Goal: Check status: Check status

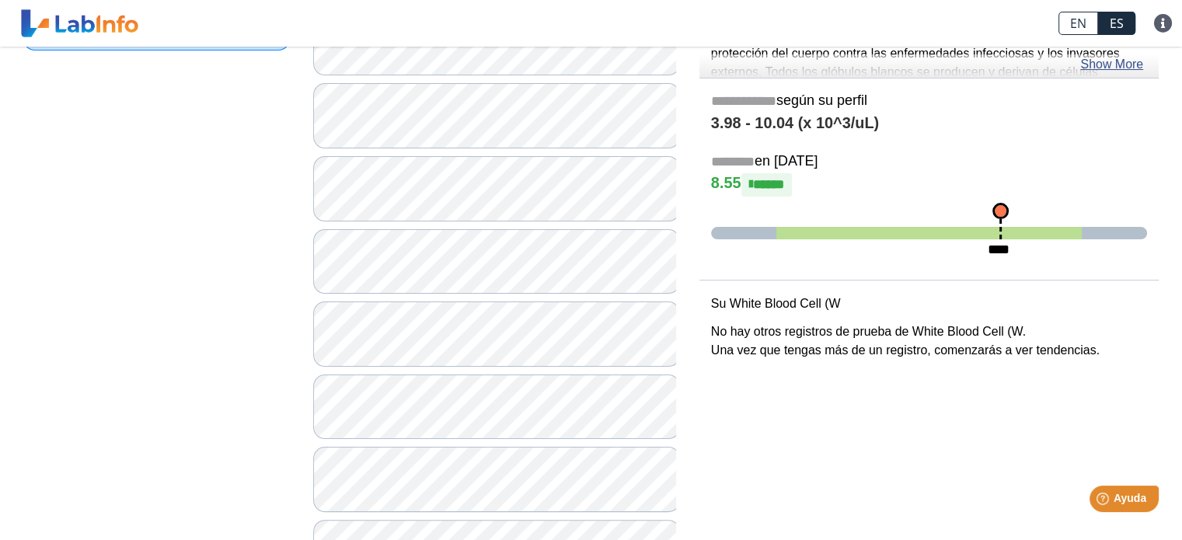
scroll to position [131, 0]
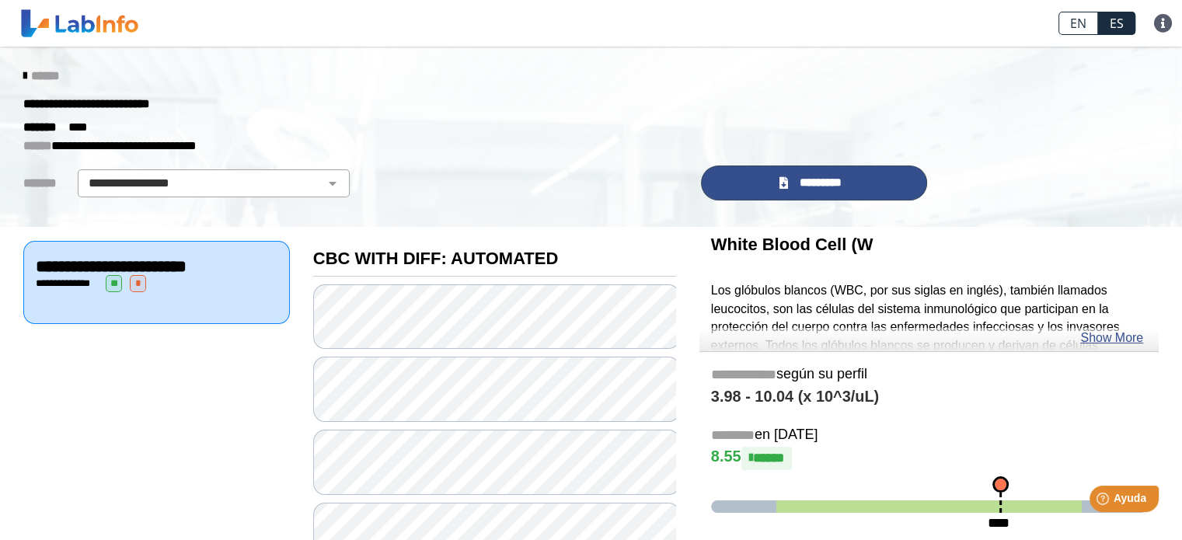
click at [797, 180] on span "*********" at bounding box center [820, 183] width 57 height 18
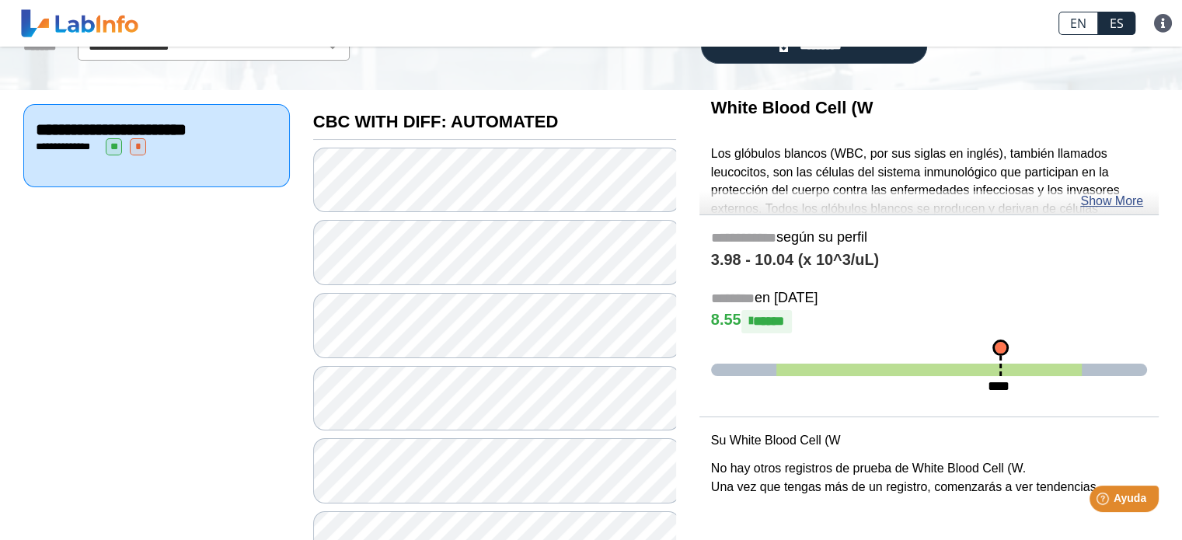
scroll to position [155, 0]
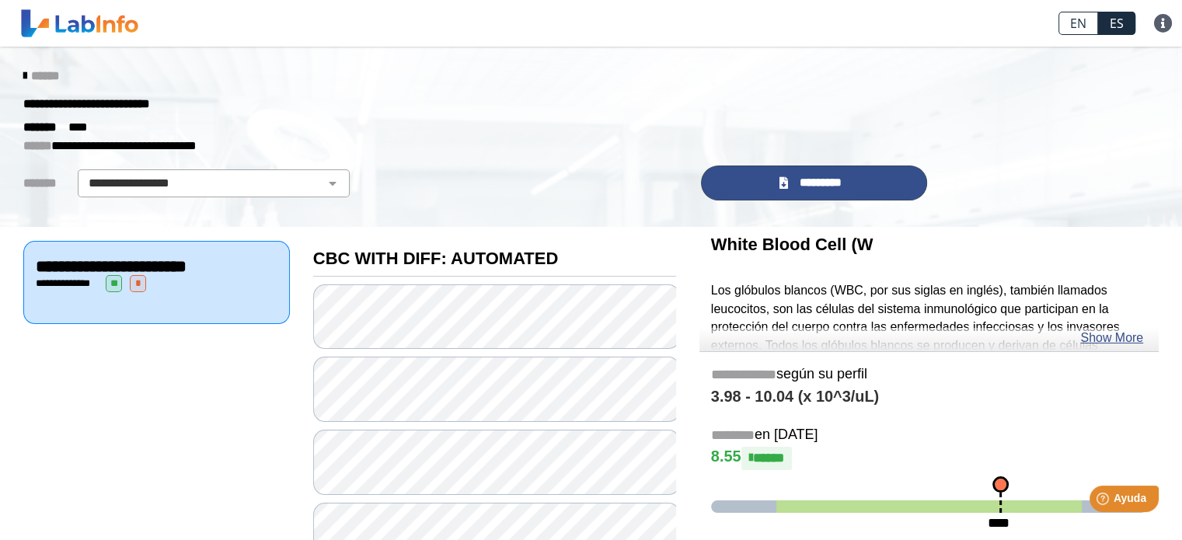
click at [769, 183] on link "*********" at bounding box center [814, 183] width 227 height 35
